Goal: Task Accomplishment & Management: Complete application form

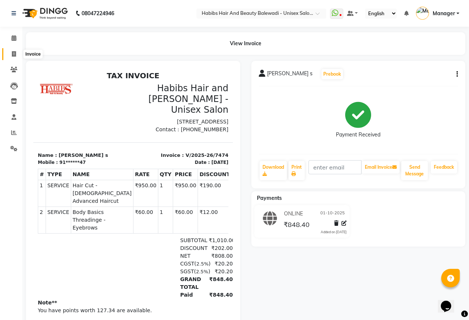
click at [12, 52] on icon at bounding box center [14, 54] width 4 height 6
select select "5902"
select select "service"
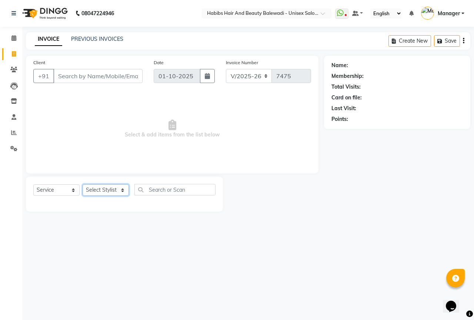
click at [108, 191] on select "Select Stylist [PERSON_NAME] [PERSON_NAME] Ghaytade [PERSON_NAME] HK [PERSON_NA…" at bounding box center [106, 189] width 46 height 11
select select "59550"
click at [83, 184] on select "Select Stylist [PERSON_NAME] [PERSON_NAME] Ghaytade [PERSON_NAME] HK [PERSON_NA…" at bounding box center [106, 189] width 46 height 11
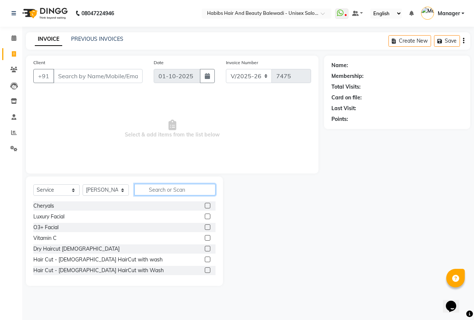
click at [155, 191] on input "text" at bounding box center [175, 189] width 81 height 11
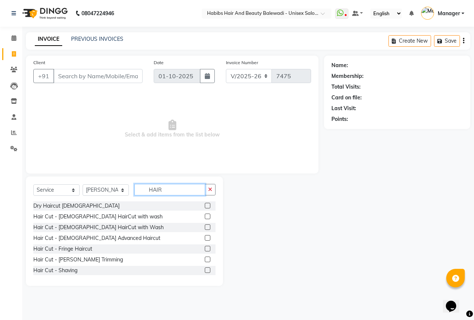
type input "HAIR"
click at [205, 207] on label at bounding box center [208, 206] width 6 height 6
click at [205, 207] on input "checkbox" at bounding box center [207, 206] width 5 height 5
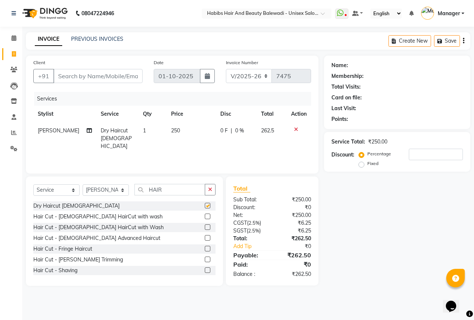
checkbox input "false"
click at [183, 184] on input "HAIR" at bounding box center [170, 189] width 71 height 11
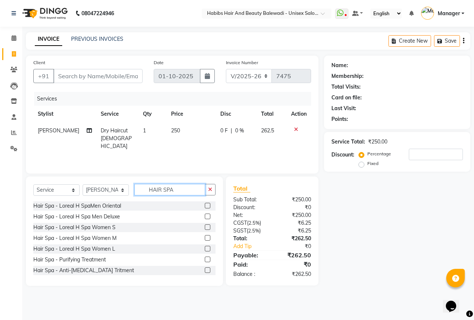
type input "HAIR SPA"
click at [205, 205] on label at bounding box center [208, 206] width 6 height 6
click at [205, 205] on input "checkbox" at bounding box center [207, 206] width 5 height 5
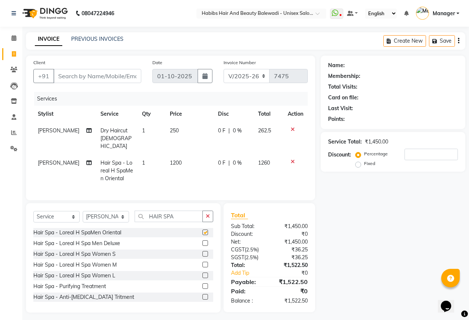
checkbox input "false"
click at [71, 75] on input "Client" at bounding box center [97, 76] width 88 height 14
type input "8"
type input "0"
type input "8668742289"
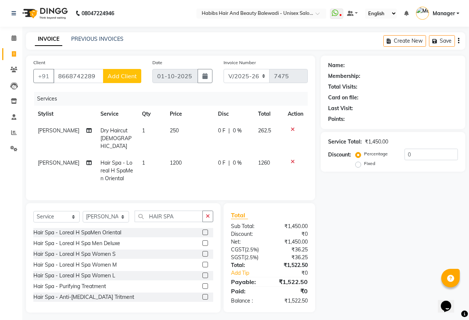
click at [120, 77] on span "Add Client" at bounding box center [122, 75] width 29 height 7
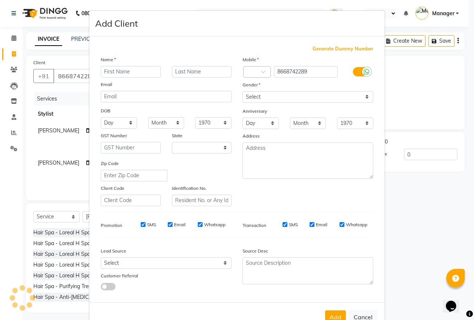
select select "22"
click at [136, 68] on input "text" at bounding box center [131, 71] width 60 height 11
type input "SACHIN"
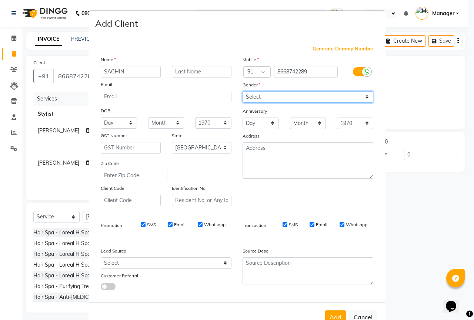
click at [255, 93] on select "Select Male Female Other Prefer Not To Say" at bounding box center [308, 96] width 131 height 11
select select "male"
click at [243, 91] on select "Select Male Female Other Prefer Not To Say" at bounding box center [308, 96] width 131 height 11
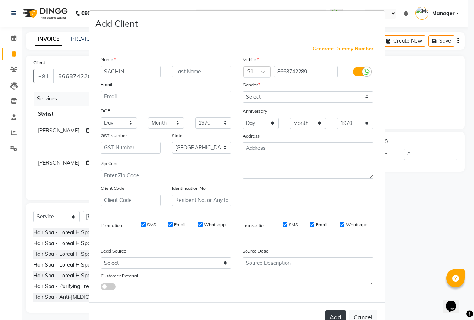
click at [329, 311] on button "Add" at bounding box center [335, 316] width 21 height 13
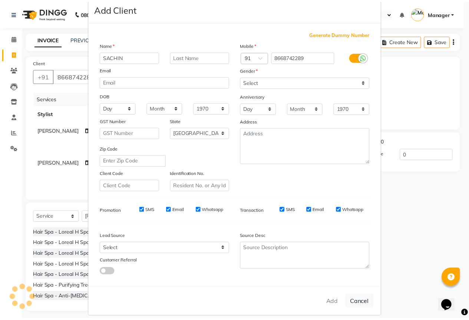
scroll to position [22, 0]
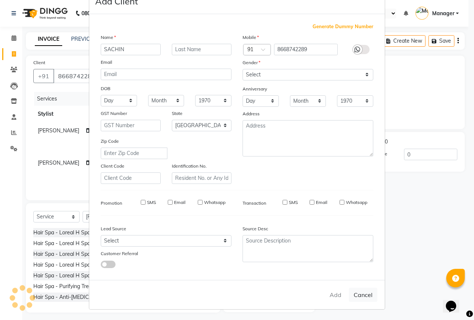
type input "86******89"
select select
select select "null"
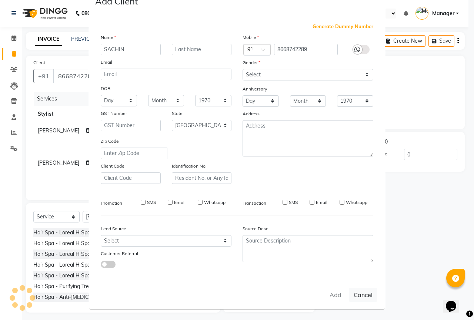
select select
checkbox input "false"
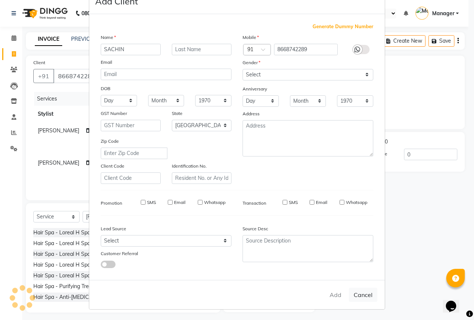
checkbox input "false"
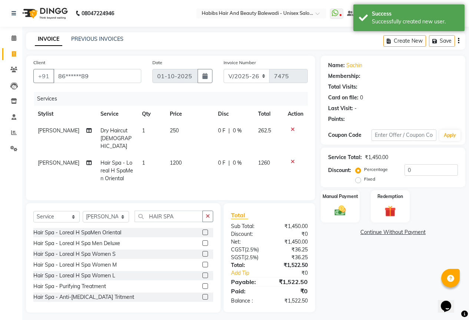
scroll to position [1, 0]
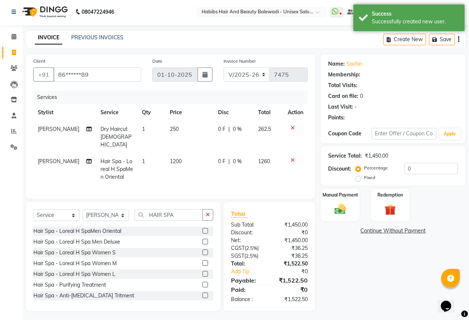
select select "1: Object"
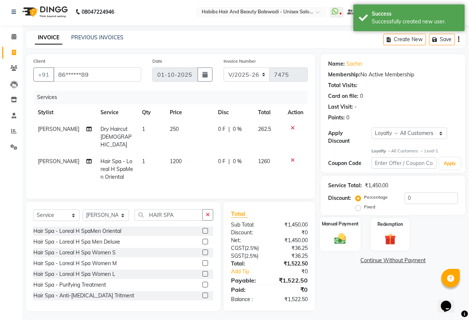
click at [341, 238] on img at bounding box center [340, 238] width 19 height 13
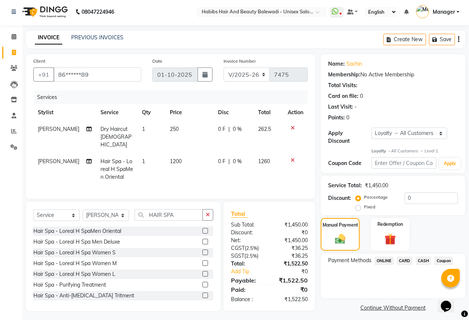
click at [381, 254] on div "Payment Methods ONLINE CARD CASH Coupon" at bounding box center [393, 276] width 145 height 44
click at [378, 257] on span "ONLINE" at bounding box center [383, 261] width 19 height 9
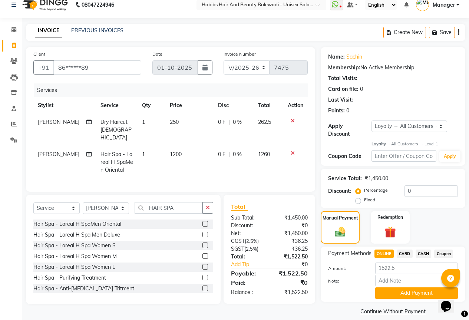
scroll to position [11, 0]
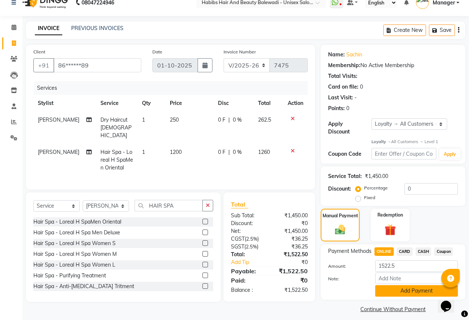
click at [417, 289] on button "Add Payment" at bounding box center [416, 290] width 83 height 11
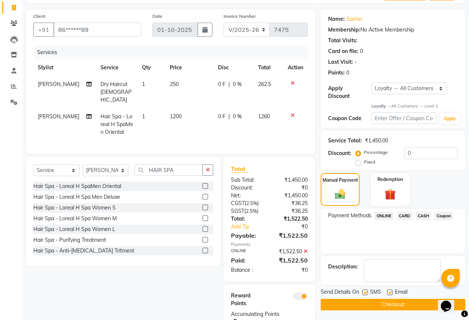
scroll to position [76, 0]
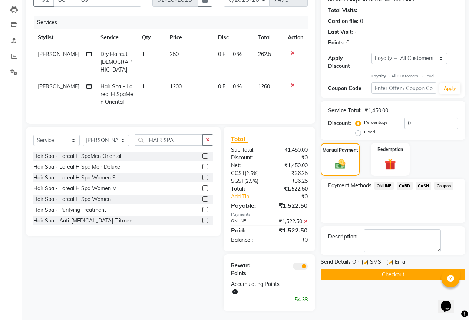
click at [400, 269] on button "Checkout" at bounding box center [393, 274] width 145 height 11
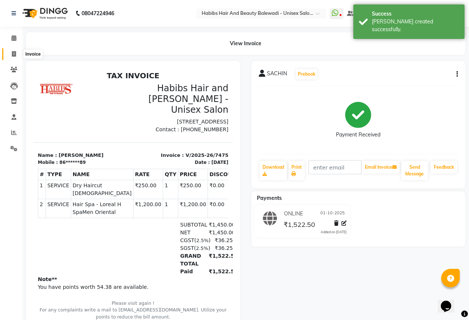
click at [17, 54] on span at bounding box center [13, 54] width 13 height 9
select select "service"
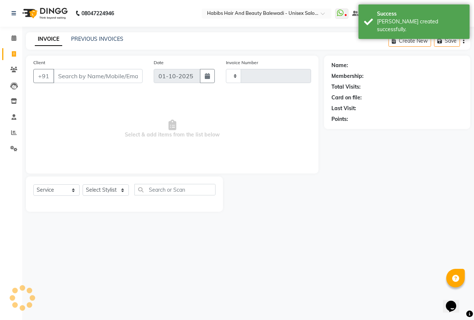
type input "7476"
select select "5902"
click at [91, 191] on select "Select Stylist [PERSON_NAME] [PERSON_NAME] Ghaytade [PERSON_NAME] HK [PERSON_NA…" at bounding box center [106, 189] width 46 height 11
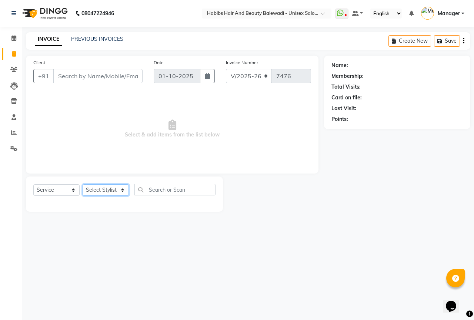
select select "92429"
click at [83, 184] on select "Select Stylist [PERSON_NAME] [PERSON_NAME] Ghaytade [PERSON_NAME] HK [PERSON_NA…" at bounding box center [106, 189] width 46 height 11
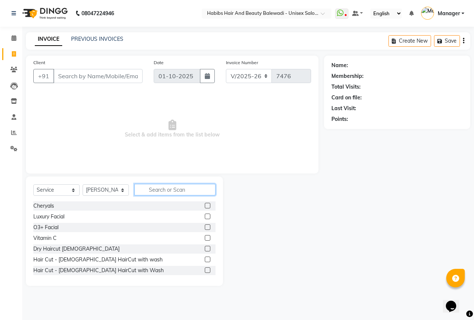
click at [153, 191] on input "text" at bounding box center [175, 189] width 81 height 11
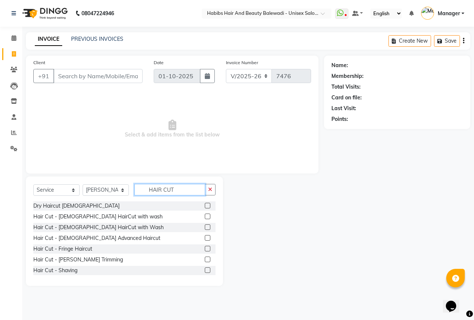
type input "HAIR CUT"
click at [205, 215] on label at bounding box center [208, 217] width 6 height 6
click at [205, 215] on input "checkbox" at bounding box center [207, 216] width 5 height 5
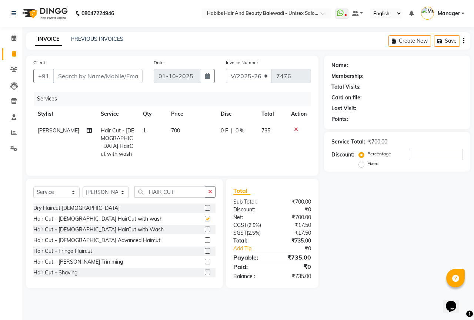
checkbox input "false"
click at [58, 71] on input "Client" at bounding box center [97, 76] width 89 height 14
type input "8"
type input "0"
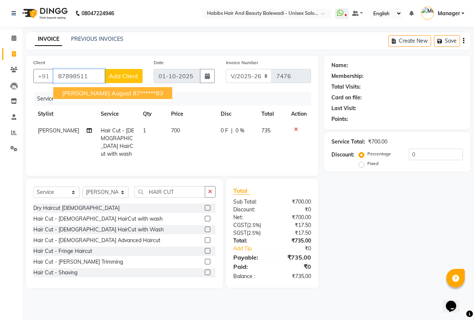
click at [59, 93] on button "Riya August 87******83" at bounding box center [112, 93] width 119 height 12
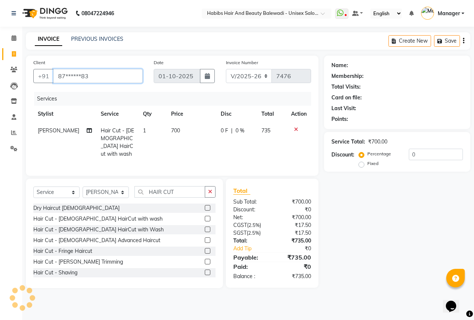
type input "87******83"
select select "1: Object"
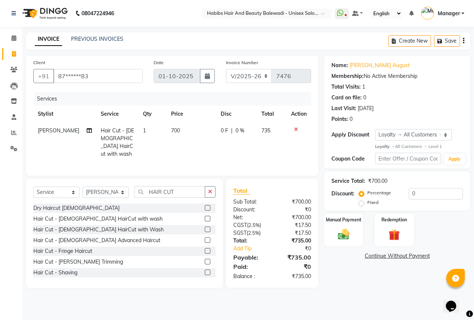
click at [237, 128] on span "0 %" at bounding box center [240, 131] width 9 height 8
select select "92429"
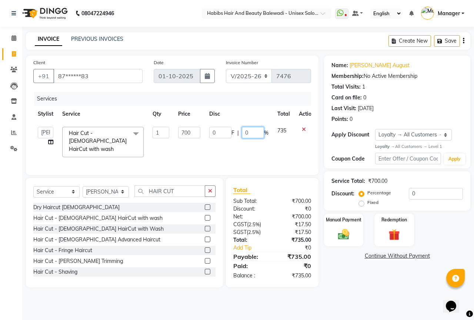
click at [252, 131] on input "0" at bounding box center [253, 132] width 22 height 11
type input "10"
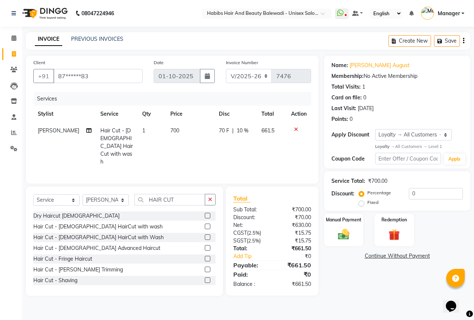
click at [254, 148] on td "70 F | 10 %" at bounding box center [236, 146] width 43 height 48
select select "92429"
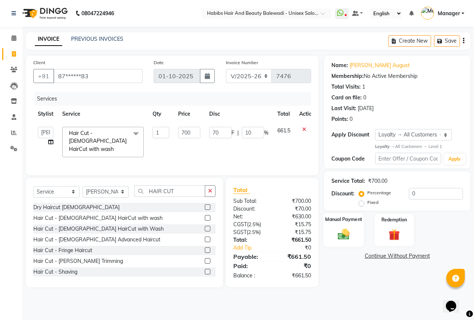
click at [341, 229] on img at bounding box center [343, 235] width 19 height 14
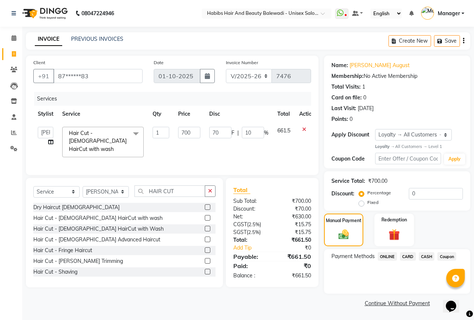
click at [382, 255] on span "ONLINE" at bounding box center [387, 256] width 19 height 9
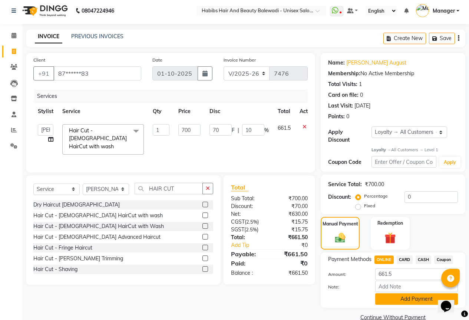
scroll to position [11, 0]
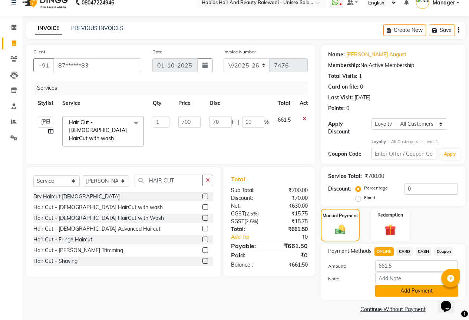
click at [416, 285] on button "Add Payment" at bounding box center [416, 290] width 83 height 11
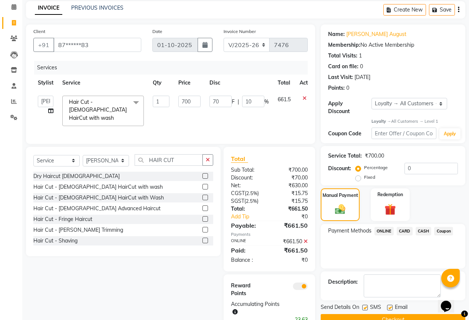
scroll to position [52, 0]
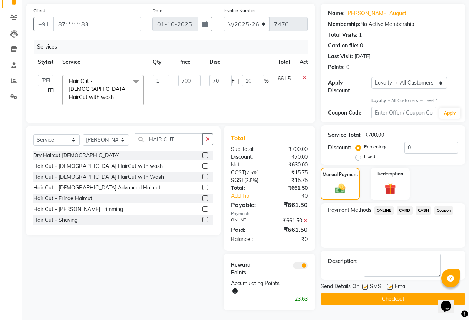
click at [347, 293] on button "Checkout" at bounding box center [393, 298] width 145 height 11
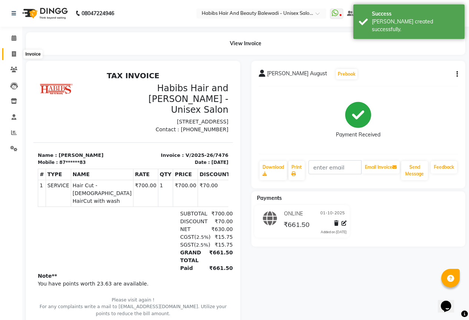
click at [13, 53] on icon at bounding box center [14, 54] width 4 height 6
select select "service"
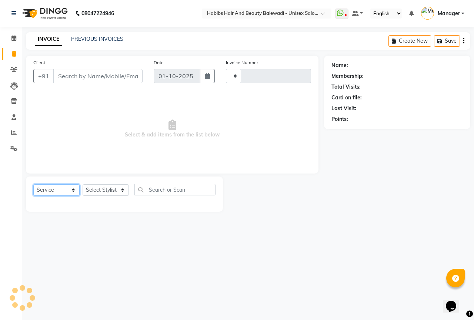
click at [68, 188] on select "Select Service Product Membership Package Voucher Prepaid Gift Card" at bounding box center [56, 189] width 46 height 11
type input "7477"
select select "5902"
click at [109, 196] on div "Select Service Product Membership Package Voucher Prepaid Gift Card Select Styl…" at bounding box center [124, 192] width 182 height 17
click at [109, 191] on select "Select Stylist [PERSON_NAME] [PERSON_NAME] Ghaytade [PERSON_NAME] HK [PERSON_NA…" at bounding box center [106, 189] width 46 height 11
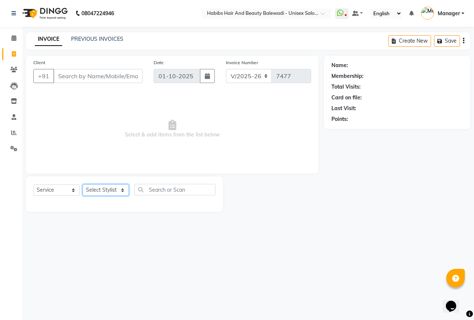
select select "92072"
click at [83, 184] on select "Select Stylist [PERSON_NAME] [PERSON_NAME] Ghaytade [PERSON_NAME] HK [PERSON_NA…" at bounding box center [106, 189] width 46 height 11
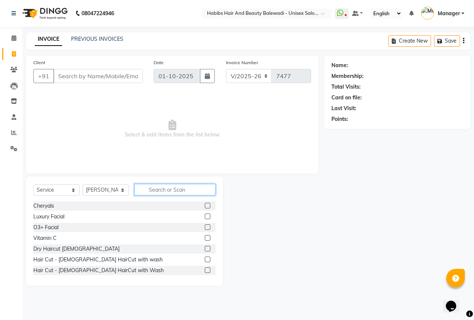
click at [162, 194] on input "text" at bounding box center [175, 189] width 81 height 11
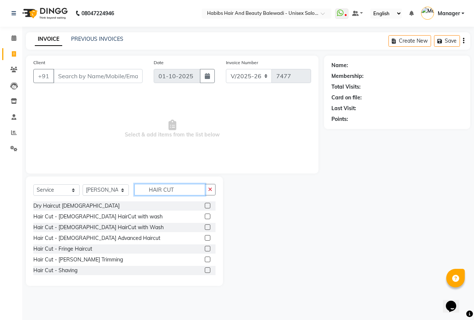
type input "HAIR CUT"
click at [205, 225] on label at bounding box center [208, 227] width 6 height 6
click at [205, 225] on input "checkbox" at bounding box center [207, 227] width 5 height 5
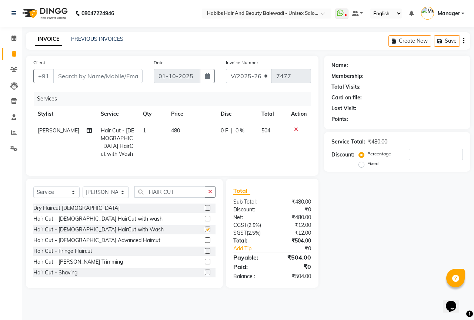
checkbox input "false"
click at [69, 75] on input "Client" at bounding box center [97, 76] width 89 height 14
type input "9"
type input "0"
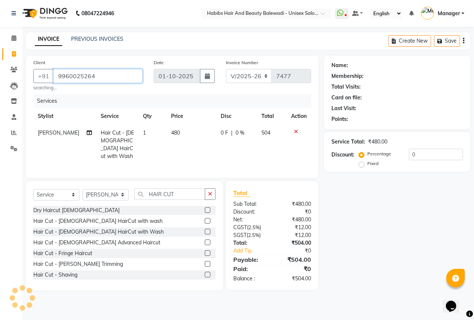
click at [89, 77] on input "9960025264" at bounding box center [97, 76] width 89 height 14
drag, startPoint x: 93, startPoint y: 76, endPoint x: 52, endPoint y: 74, distance: 40.8
click at [52, 74] on div "+91 9960025264" at bounding box center [87, 76] width 109 height 14
click at [83, 77] on input "9960025264" at bounding box center [97, 76] width 89 height 14
click at [75, 76] on input "9960025264" at bounding box center [97, 76] width 89 height 14
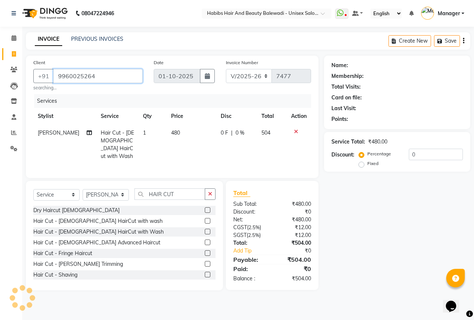
click at [101, 79] on input "9960025264" at bounding box center [97, 76] width 89 height 14
type input "9960025264"
click at [116, 75] on span "Add Client" at bounding box center [123, 75] width 29 height 7
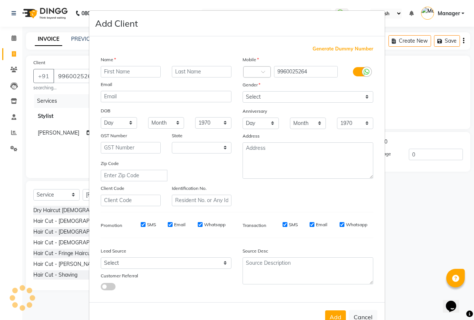
select select "22"
click at [128, 70] on input "text" at bounding box center [131, 71] width 60 height 11
type input "CHARUDATT"
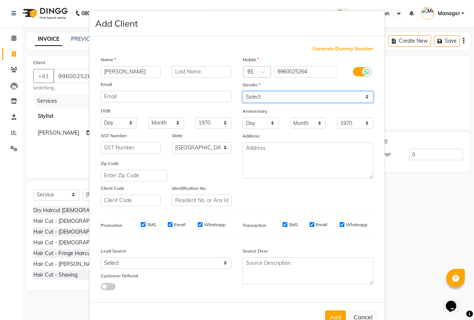
click at [264, 93] on select "Select Male Female Other Prefer Not To Say" at bounding box center [308, 96] width 131 height 11
select select "male"
click at [243, 91] on select "Select Male Female Other Prefer Not To Say" at bounding box center [308, 96] width 131 height 11
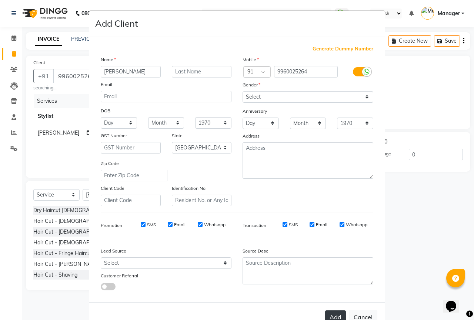
click at [327, 315] on button "Add" at bounding box center [335, 316] width 21 height 13
type input "99******64"
select select
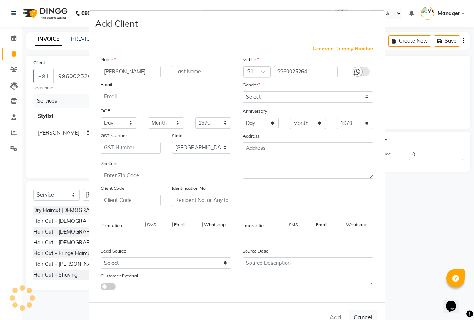
select select "null"
select select
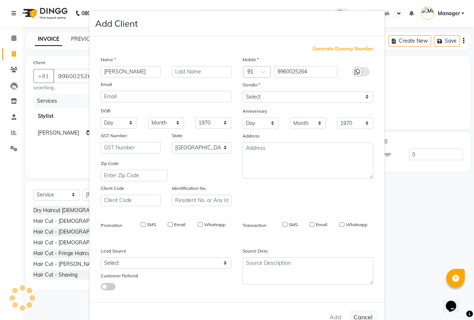
checkbox input "false"
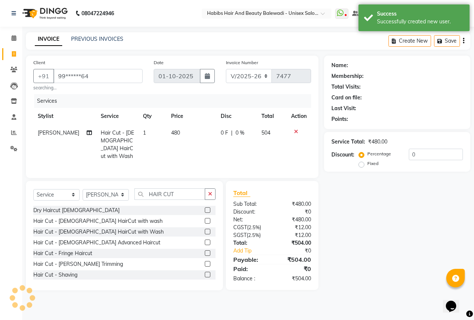
select select "1: Object"
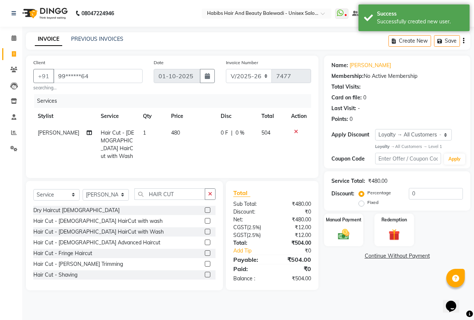
click at [60, 188] on div "Select Service Product Membership Package Voucher Prepaid Gift Card Select Styl…" at bounding box center [124, 196] width 182 height 17
click at [62, 191] on select "Select Service Product Membership Package Voucher Prepaid Gift Card" at bounding box center [56, 194] width 46 height 11
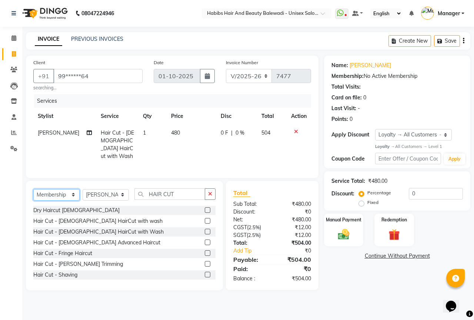
click at [33, 189] on select "Select Service Product Membership Package Voucher Prepaid Gift Card" at bounding box center [56, 194] width 46 height 11
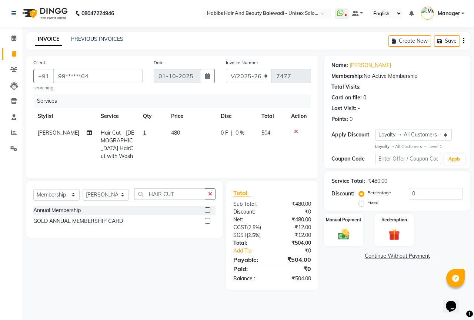
click at [206, 219] on label at bounding box center [208, 221] width 6 height 6
click at [206, 219] on input "checkbox" at bounding box center [207, 221] width 5 height 5
select select "select"
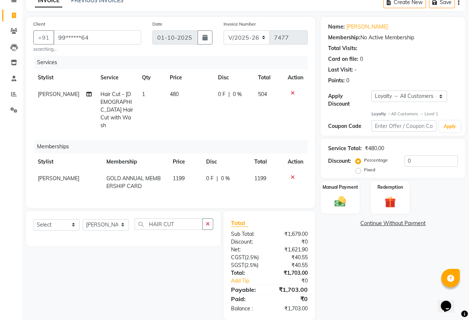
scroll to position [40, 0]
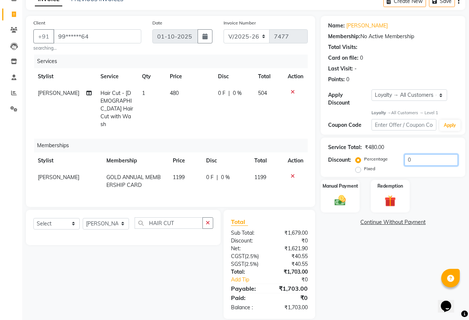
click at [433, 156] on input "0" at bounding box center [430, 159] width 53 height 11
click at [292, 173] on icon at bounding box center [293, 175] width 4 height 5
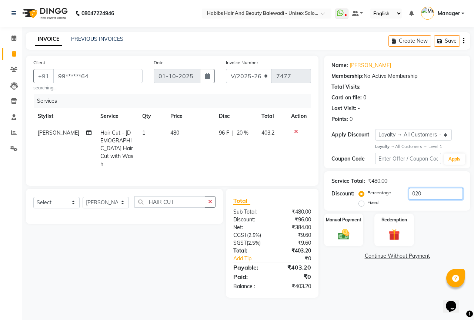
click at [427, 191] on input "020" at bounding box center [436, 193] width 54 height 11
type input "0"
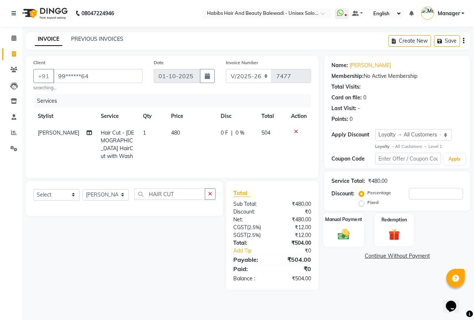
click at [350, 229] on img at bounding box center [343, 235] width 19 height 14
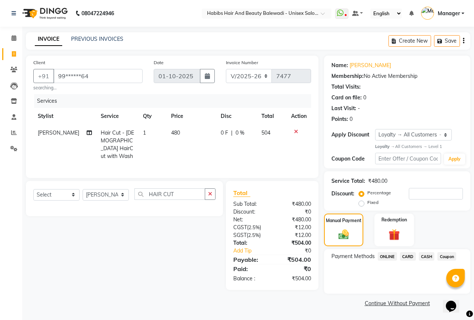
click at [394, 257] on span "ONLINE" at bounding box center [387, 256] width 19 height 9
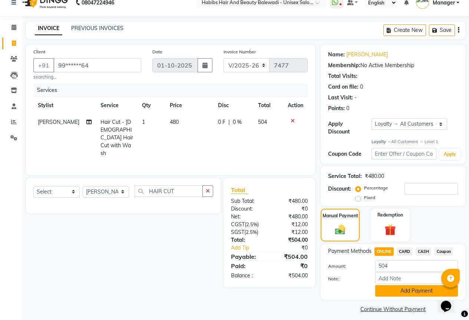
click at [397, 285] on button "Add Payment" at bounding box center [416, 290] width 83 height 11
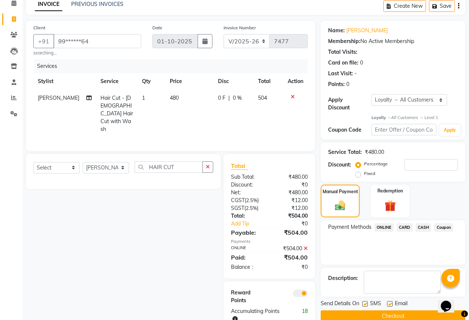
scroll to position [46, 0]
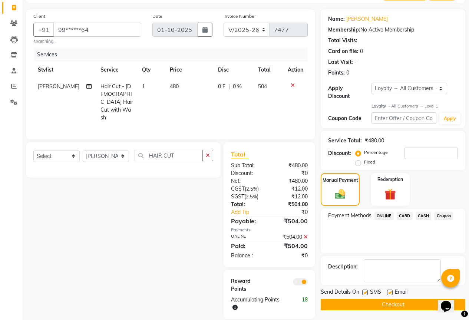
click at [388, 299] on button "Checkout" at bounding box center [393, 304] width 145 height 11
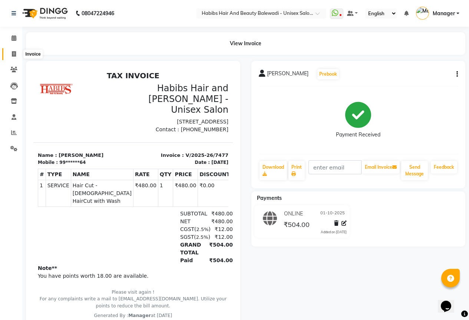
click at [12, 54] on icon at bounding box center [14, 54] width 4 height 6
select select "5902"
select select "service"
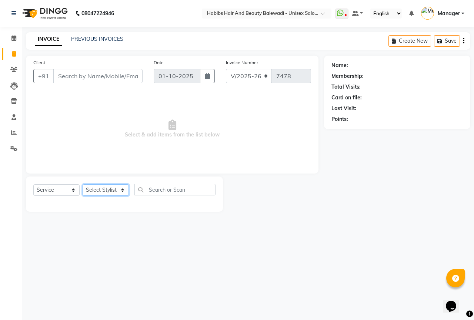
click at [102, 188] on select "Select Stylist [PERSON_NAME] [PERSON_NAME] Ghaytade [PERSON_NAME] HK [PERSON_NA…" at bounding box center [106, 189] width 46 height 11
select select "85962"
click at [83, 184] on select "Select Stylist [PERSON_NAME] [PERSON_NAME] Ghaytade [PERSON_NAME] HK [PERSON_NA…" at bounding box center [106, 189] width 46 height 11
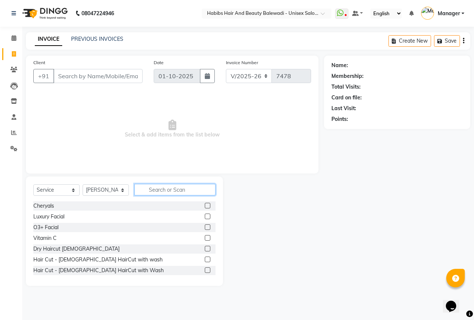
click at [181, 190] on input "text" at bounding box center [175, 189] width 81 height 11
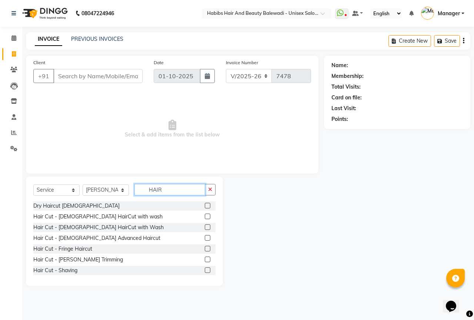
type input "HAIR"
click at [205, 205] on label at bounding box center [208, 206] width 6 height 6
click at [205, 205] on input "checkbox" at bounding box center [207, 206] width 5 height 5
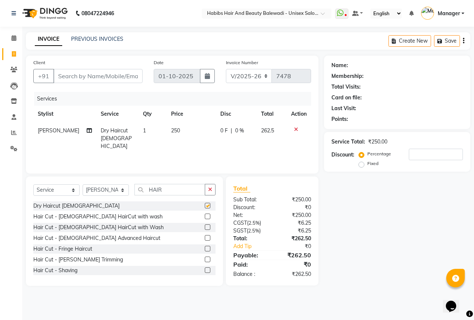
checkbox input "false"
click at [205, 249] on label at bounding box center [208, 249] width 6 height 6
click at [205, 249] on input "checkbox" at bounding box center [207, 249] width 5 height 5
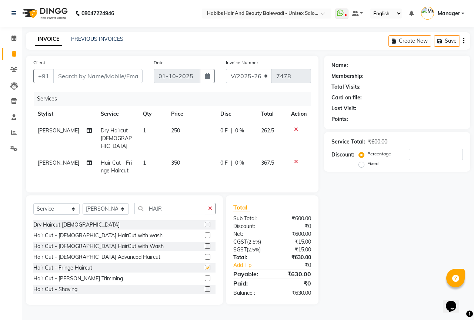
checkbox input "false"
click at [293, 159] on div at bounding box center [299, 161] width 16 height 5
click at [297, 159] on icon at bounding box center [296, 161] width 4 height 5
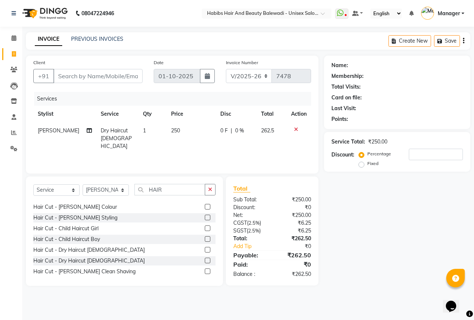
scroll to position [37, 0]
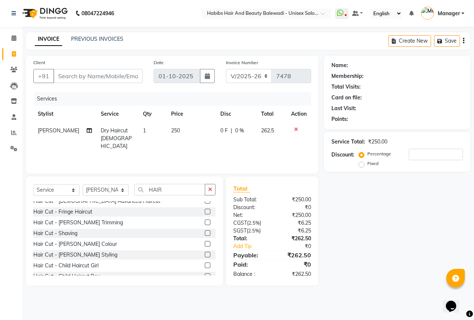
click at [205, 222] on label at bounding box center [208, 222] width 6 height 6
click at [205, 222] on input "checkbox" at bounding box center [207, 222] width 5 height 5
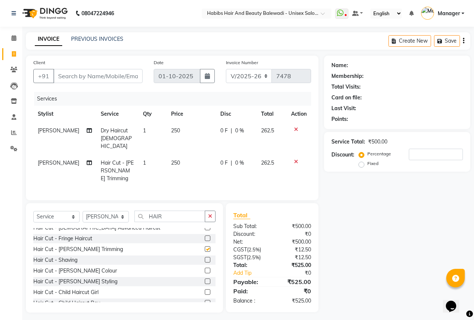
checkbox input "false"
click at [464, 41] on icon "button" at bounding box center [463, 41] width 1 height 0
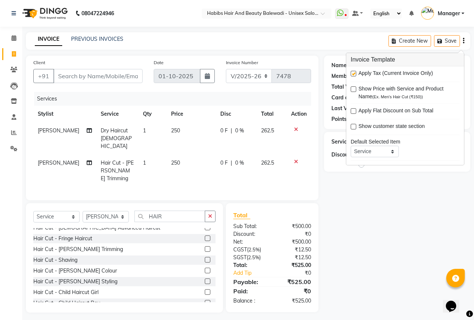
click at [354, 70] on div "Apply Tax (Current Invoice Only)" at bounding box center [405, 73] width 109 height 9
click at [353, 73] on label at bounding box center [354, 74] width 6 height 6
click at [353, 73] on input "checkbox" at bounding box center [353, 74] width 5 height 5
checkbox input "false"
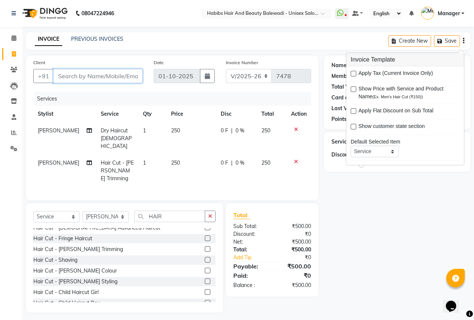
click at [86, 75] on input "Client" at bounding box center [97, 76] width 89 height 14
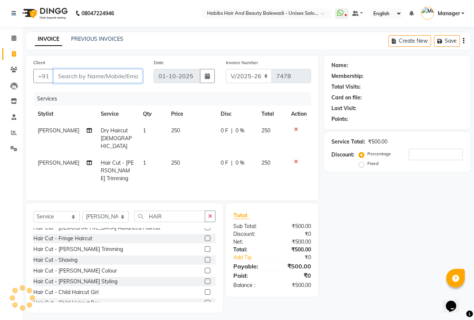
click at [102, 77] on input "Client" at bounding box center [97, 76] width 89 height 14
type input "9"
type input "0"
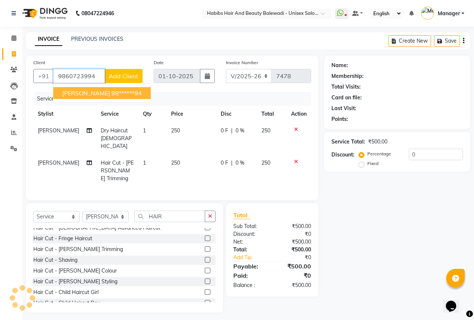
type input "9860723994"
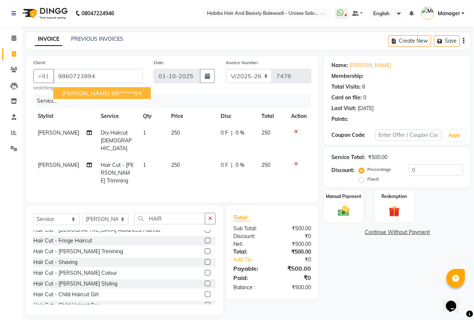
select select "1: Object"
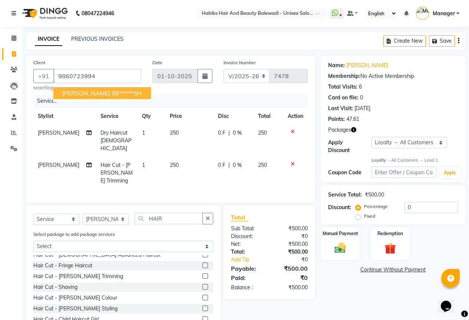
click at [101, 88] on button "ritesh kumar 98******94" at bounding box center [101, 93] width 97 height 12
type input "98******94"
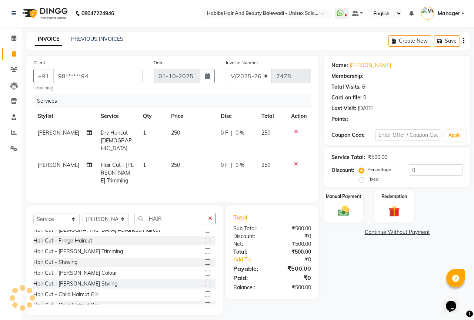
select select "1: Object"
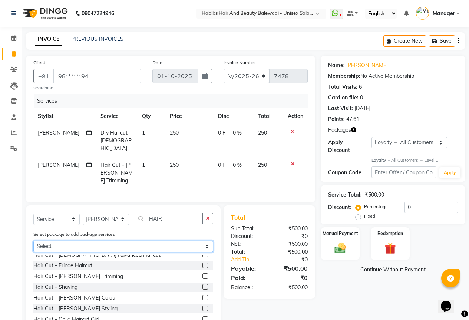
click at [56, 241] on select "Select 1799 hair cut or beard" at bounding box center [123, 246] width 180 height 11
select select "1: Object"
click at [33, 241] on select "Select 1799 hair cut or beard" at bounding box center [123, 246] width 180 height 11
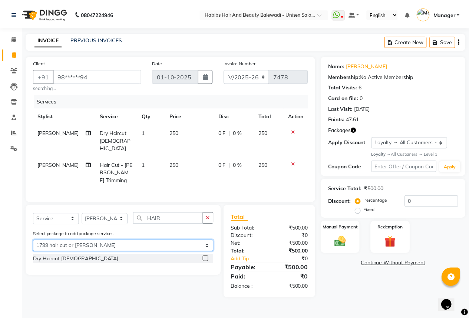
scroll to position [0, 0]
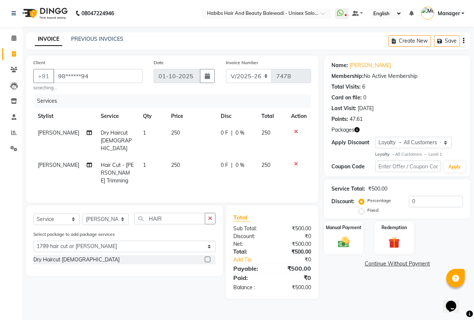
click at [209, 257] on label at bounding box center [208, 260] width 6 height 6
click at [209, 257] on input "checkbox" at bounding box center [207, 259] width 5 height 5
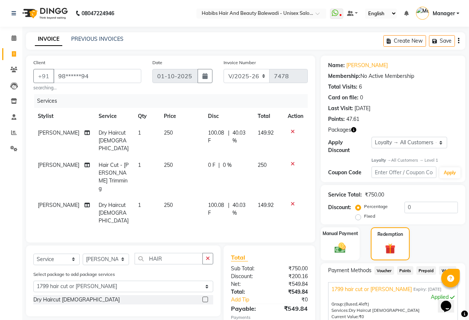
click at [206, 297] on label at bounding box center [205, 300] width 6 height 6
click at [206, 297] on input "checkbox" at bounding box center [204, 299] width 5 height 5
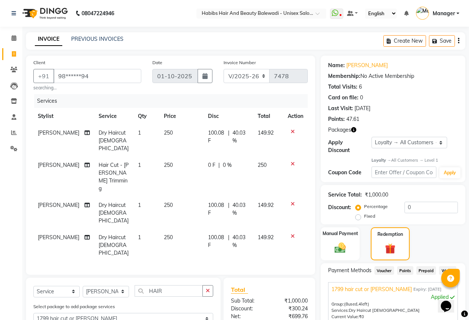
checkbox input "false"
click at [292, 132] on icon at bounding box center [293, 131] width 4 height 5
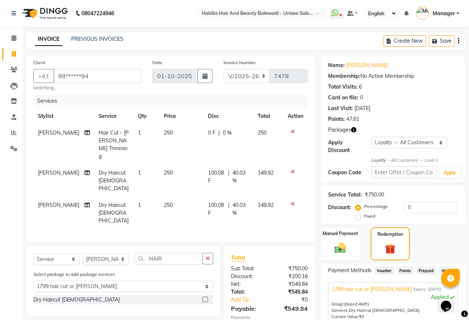
click at [292, 130] on icon at bounding box center [293, 131] width 4 height 5
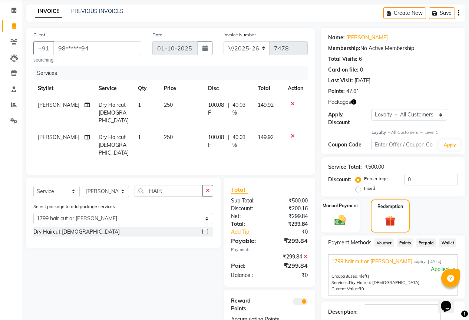
scroll to position [69, 0]
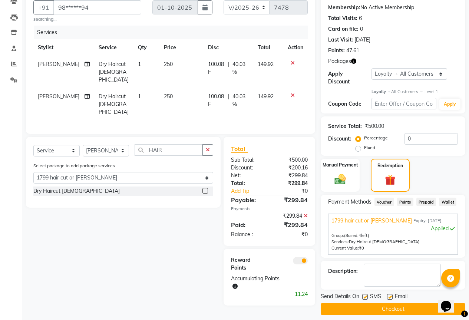
click at [387, 303] on button "Checkout" at bounding box center [393, 308] width 145 height 11
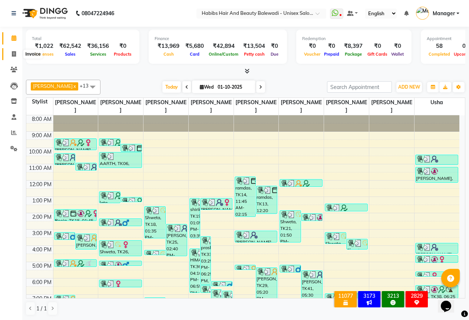
click at [14, 51] on icon at bounding box center [14, 54] width 4 height 6
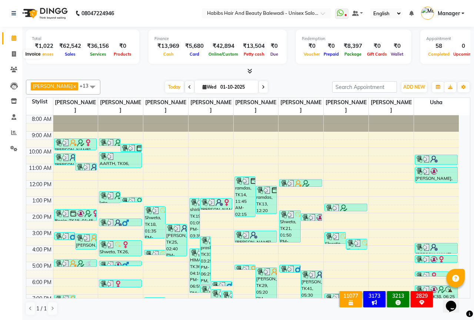
select select "service"
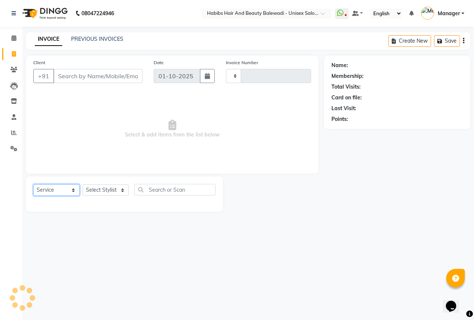
click at [52, 191] on select "Select Service Product Membership Package Voucher Prepaid Gift Card" at bounding box center [56, 189] width 46 height 11
type input "7477"
select select "5902"
click at [106, 191] on select "Select Stylist [PERSON_NAME] [PERSON_NAME] Ghaytade [PERSON_NAME] HK [PERSON_NA…" at bounding box center [106, 189] width 46 height 11
select select "92072"
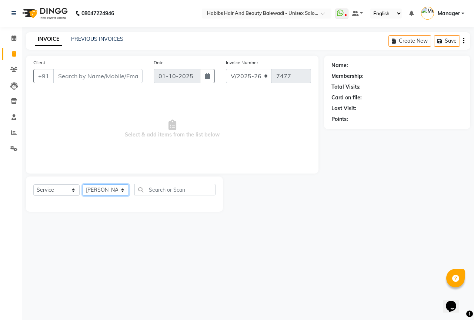
click at [83, 184] on select "Select Stylist [PERSON_NAME] [PERSON_NAME] Ghaytade [PERSON_NAME] HK [PERSON_NA…" at bounding box center [106, 189] width 46 height 11
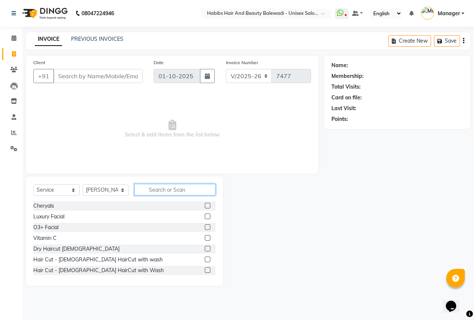
click at [176, 190] on input "text" at bounding box center [175, 189] width 81 height 11
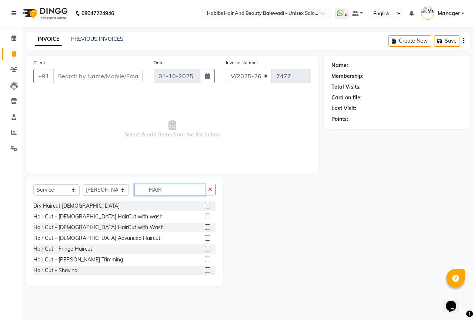
type input "HAIR"
click at [205, 226] on label at bounding box center [208, 227] width 6 height 6
click at [205, 226] on input "checkbox" at bounding box center [207, 227] width 5 height 5
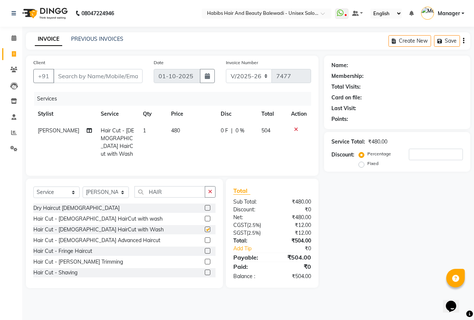
checkbox input "false"
click at [97, 76] on input "Client" at bounding box center [97, 76] width 89 height 14
type input "9"
type input "0"
type input "99"
